Goal: Task Accomplishment & Management: Manage account settings

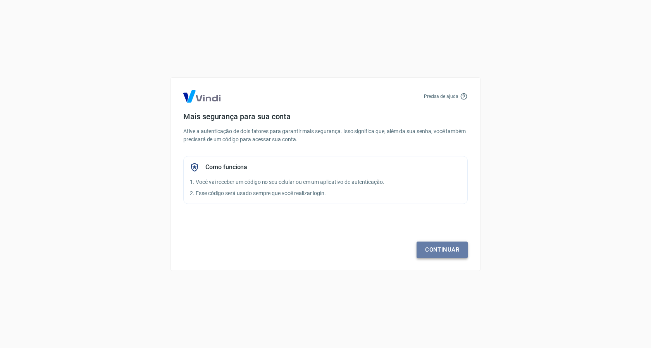
click at [446, 256] on link "Continuar" at bounding box center [442, 250] width 51 height 16
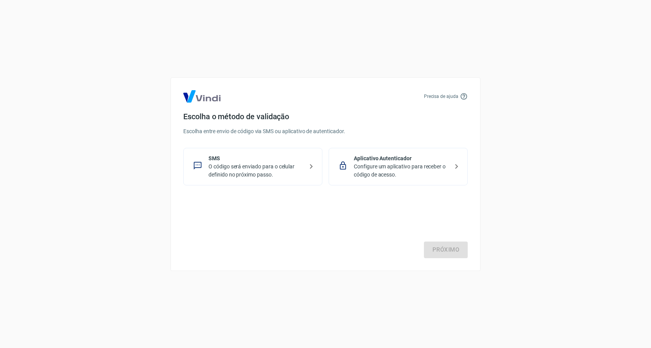
click at [241, 177] on p "O código será enviado para o celular definido no próximo passo." at bounding box center [255, 171] width 95 height 16
click at [452, 254] on link "Próximo" at bounding box center [446, 250] width 44 height 16
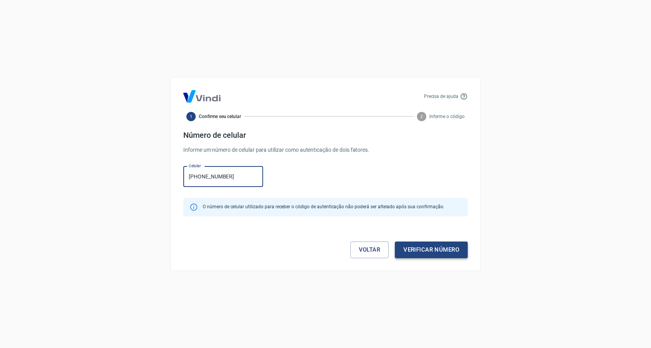
type input "[PHONE_NUMBER]"
click at [425, 247] on button "Verificar número" at bounding box center [431, 250] width 73 height 16
